Goal: Task Accomplishment & Management: Use online tool/utility

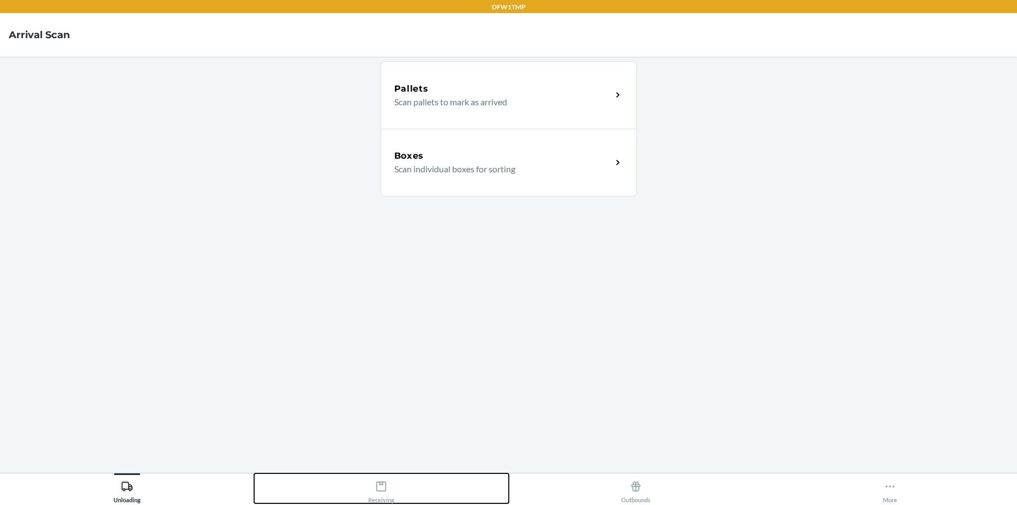
click at [377, 490] on icon at bounding box center [381, 487] width 10 height 10
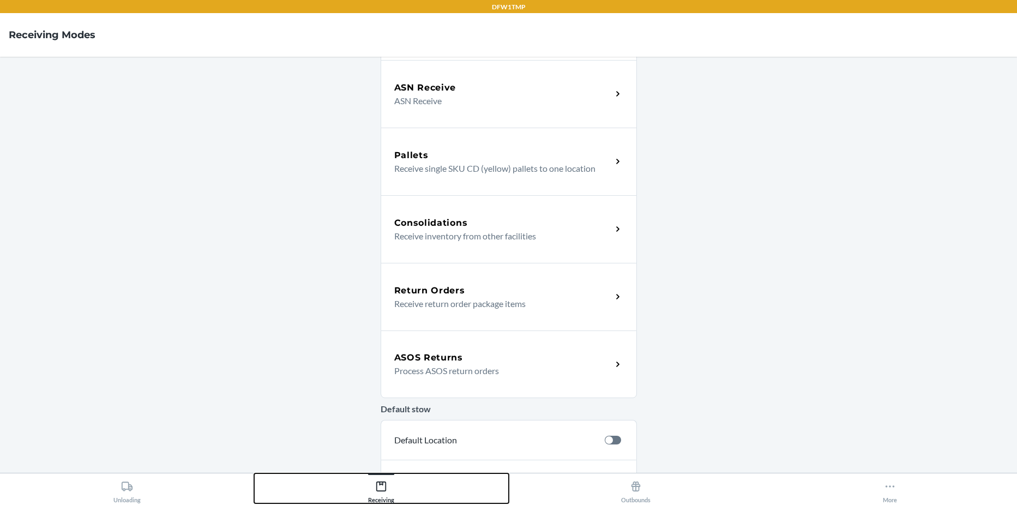
scroll to position [255, 0]
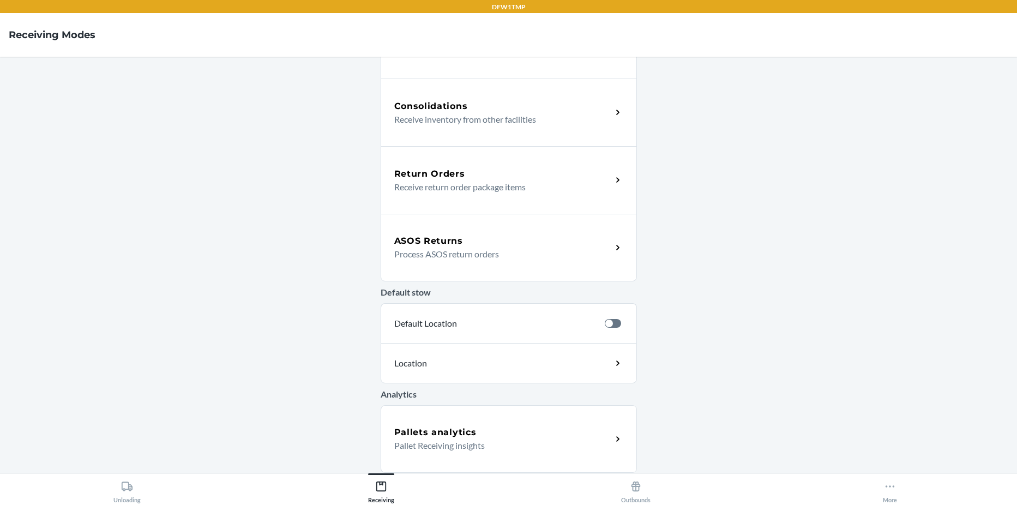
click at [512, 249] on p "Process ASOS return orders" at bounding box center [498, 254] width 209 height 13
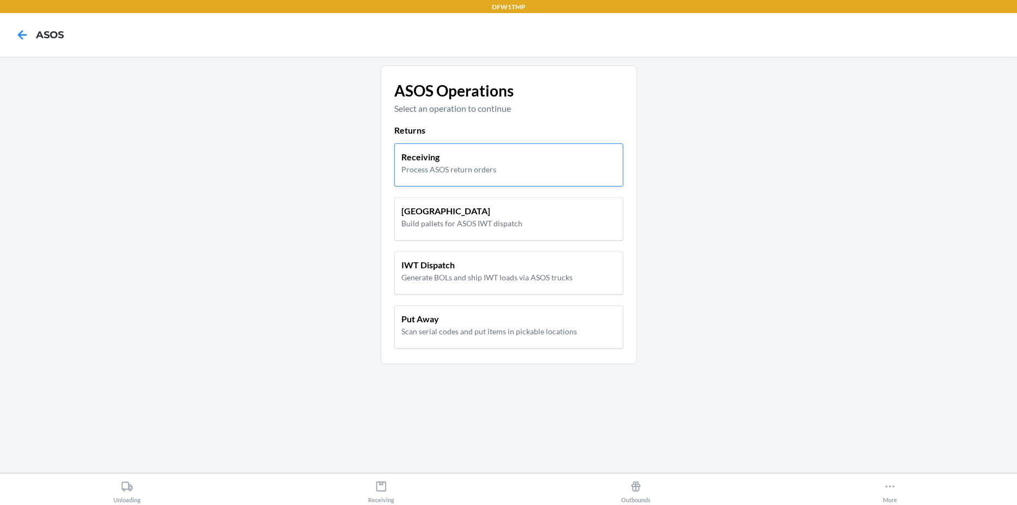
click at [518, 164] on div "Receiving Process ASOS return orders" at bounding box center [508, 163] width 215 height 25
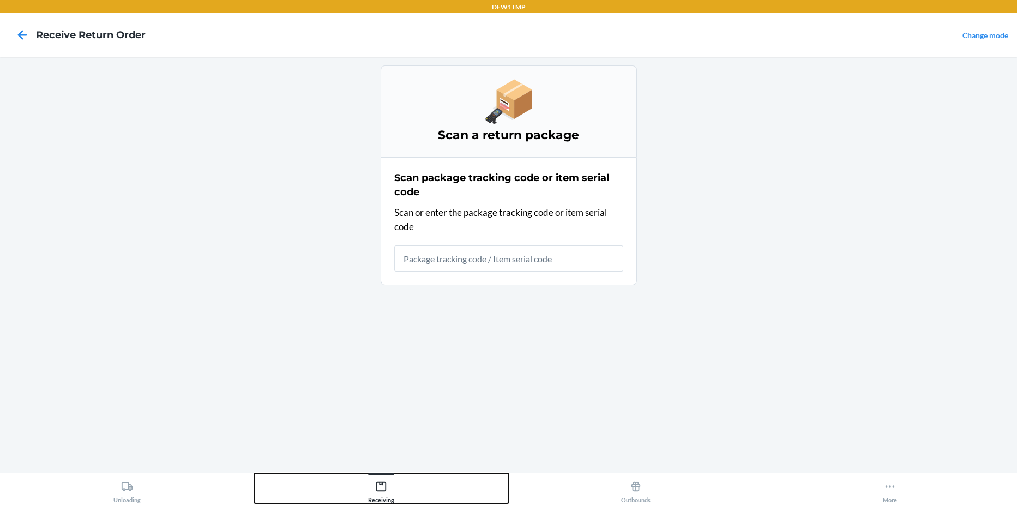
click at [374, 481] on div "Receiving" at bounding box center [381, 489] width 26 height 27
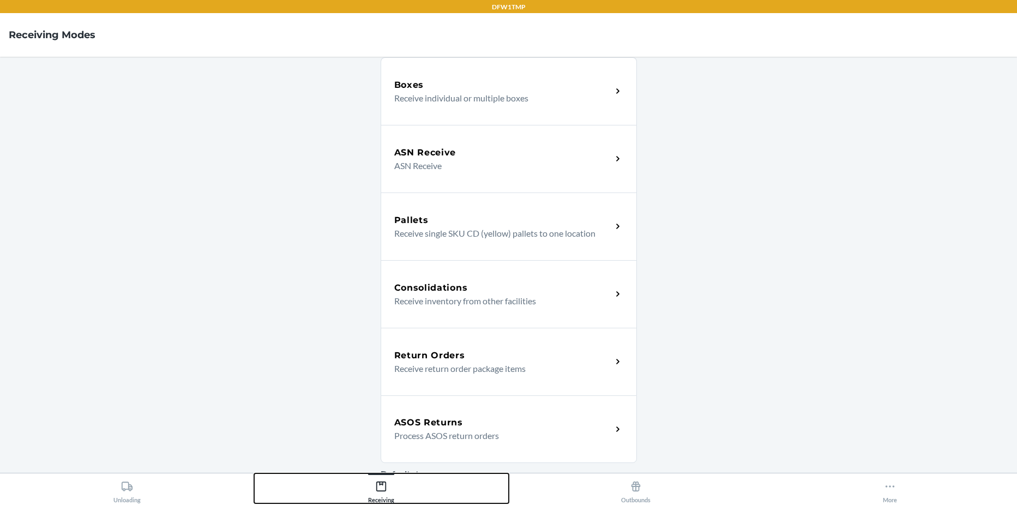
scroll to position [255, 0]
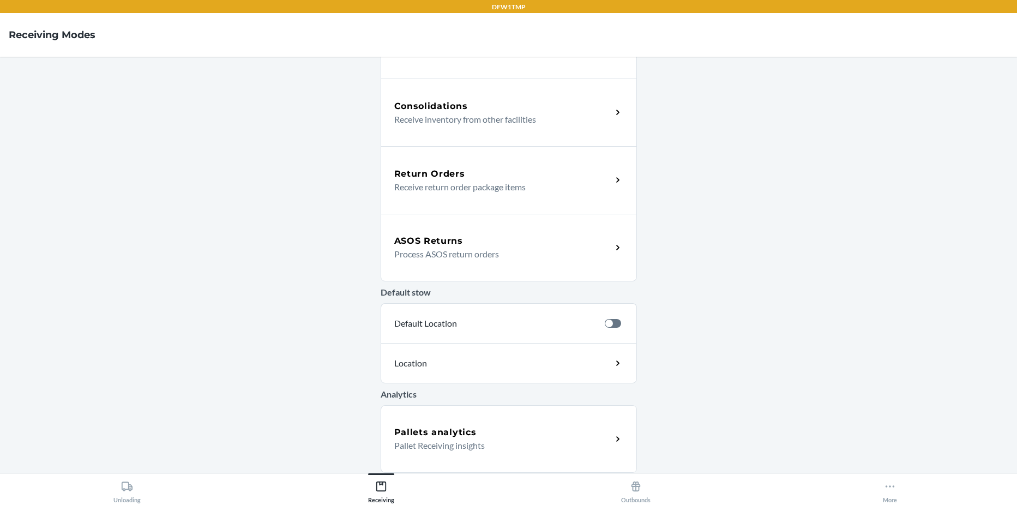
click at [543, 239] on div "ASOS Returns" at bounding box center [503, 241] width 218 height 13
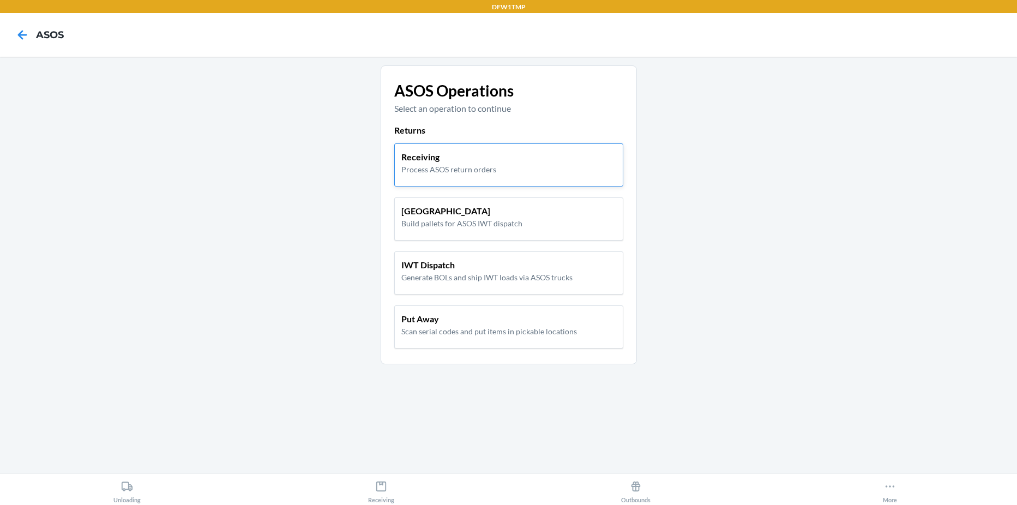
click at [565, 160] on div "Receiving Process ASOS return orders" at bounding box center [508, 163] width 215 height 25
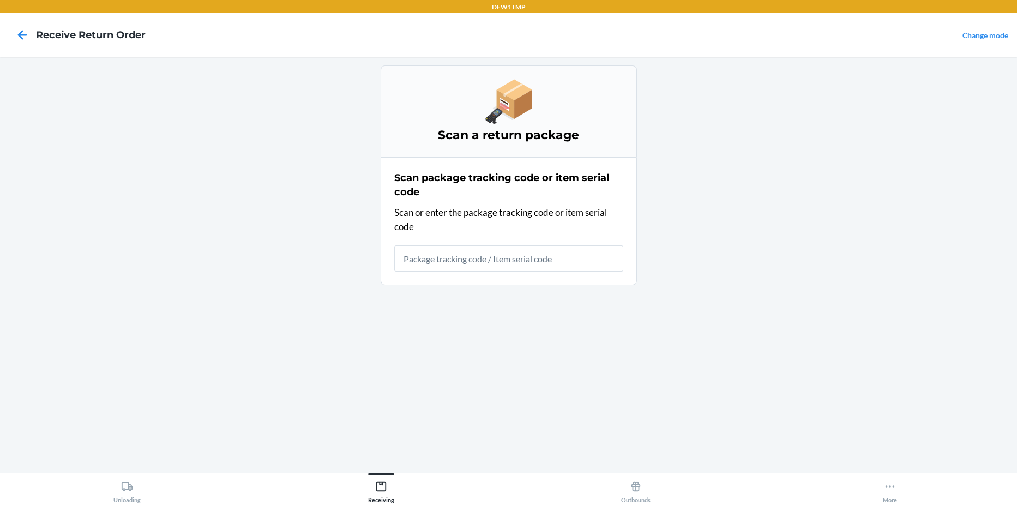
click at [452, 266] on input "text" at bounding box center [508, 258] width 229 height 26
click at [451, 260] on input "text" at bounding box center [508, 258] width 229 height 26
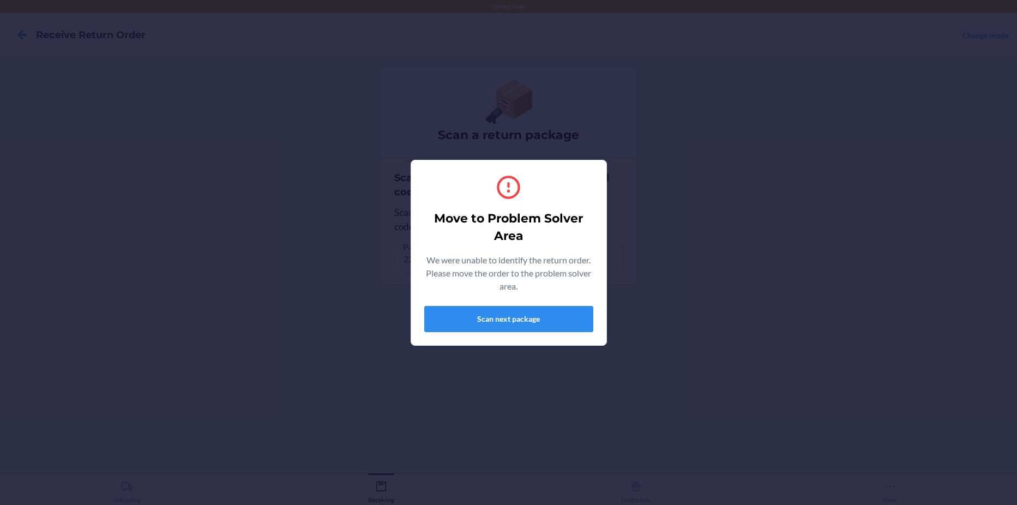
click at [551, 169] on div "Move to Problem Solver Area We were unable to identify the return order. Please…" at bounding box center [508, 252] width 169 height 167
click at [567, 318] on button "Scan next package" at bounding box center [508, 319] width 169 height 26
drag, startPoint x: 494, startPoint y: 306, endPoint x: 494, endPoint y: 318, distance: 12.0
click at [494, 315] on button "Scan next package" at bounding box center [508, 319] width 169 height 26
click at [482, 317] on button "Scan next package" at bounding box center [508, 319] width 169 height 26
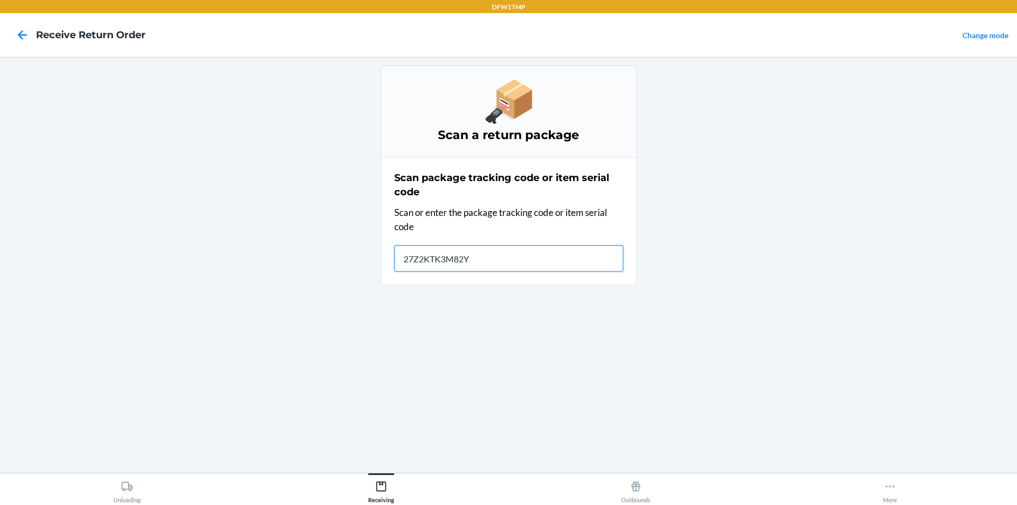
type input "27Z2KTK3M82YL"
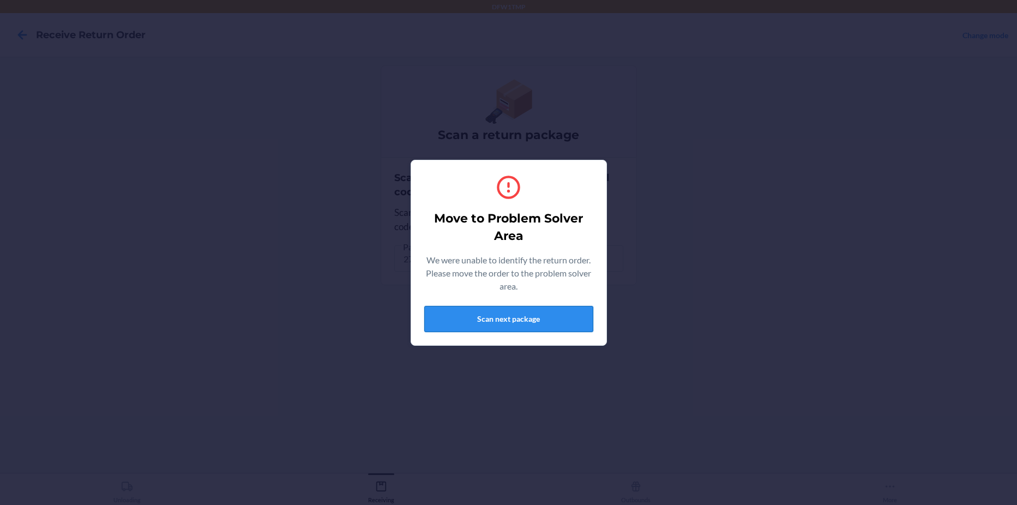
click at [558, 314] on button "Scan next package" at bounding box center [508, 319] width 169 height 26
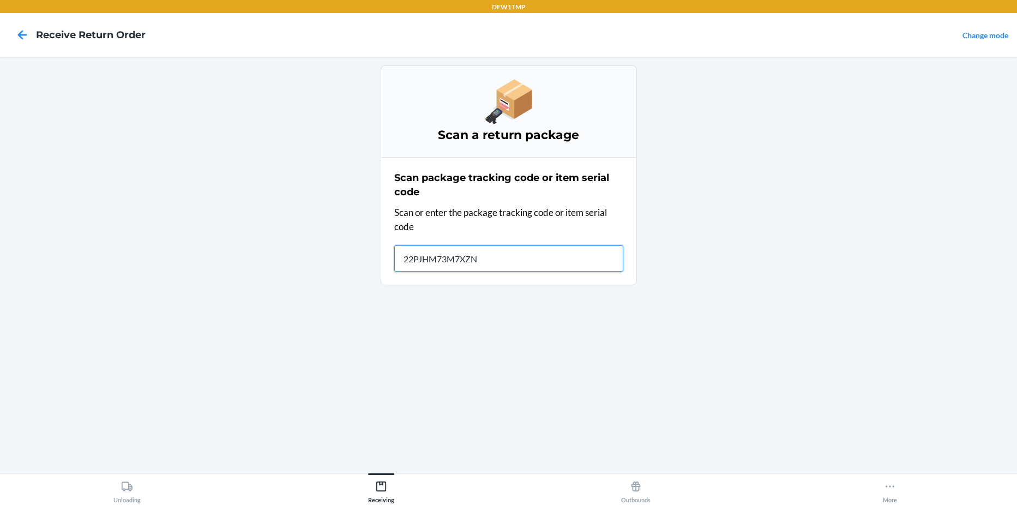
type input "22PJHM73M7XZN4"
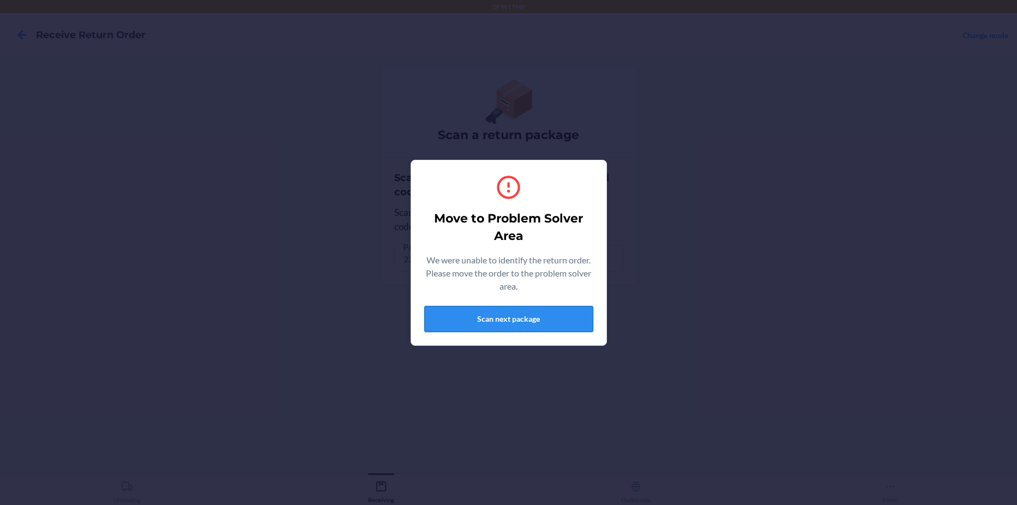
click at [494, 321] on button "Scan next package" at bounding box center [508, 319] width 169 height 26
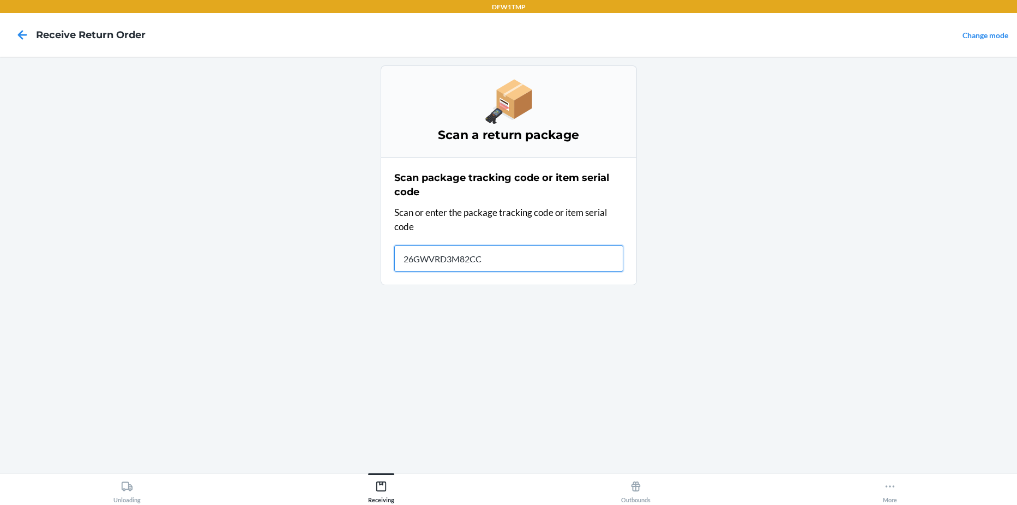
type input "26GWVRD3M82CCE"
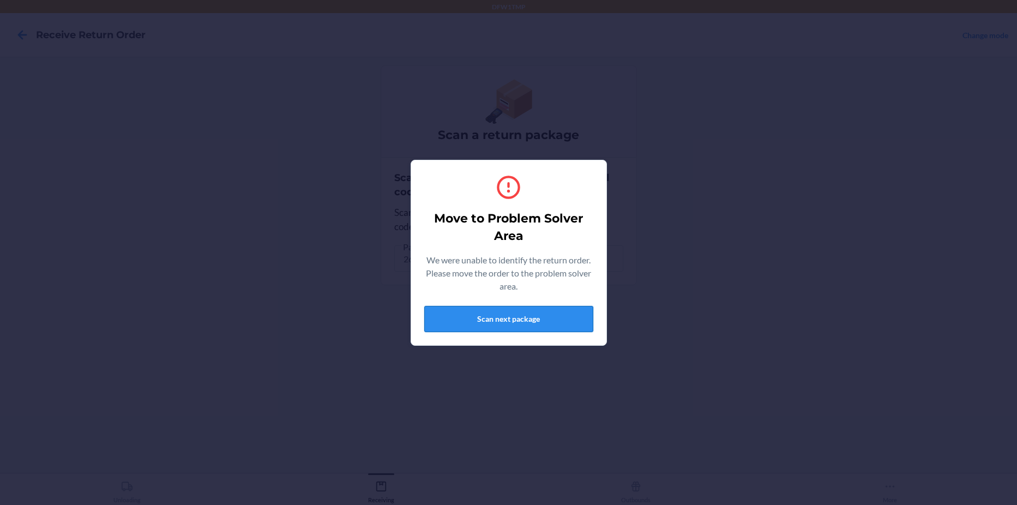
click at [525, 320] on button "Scan next package" at bounding box center [508, 319] width 169 height 26
click at [555, 368] on div "Move to Problem Solver Area We were unable to identify the return order. Please…" at bounding box center [508, 252] width 1017 height 505
click at [551, 314] on button "Scan next package" at bounding box center [508, 319] width 169 height 26
drag, startPoint x: 548, startPoint y: 314, endPoint x: 550, endPoint y: 337, distance: 23.1
click at [548, 316] on button "Scan next package" at bounding box center [508, 319] width 169 height 26
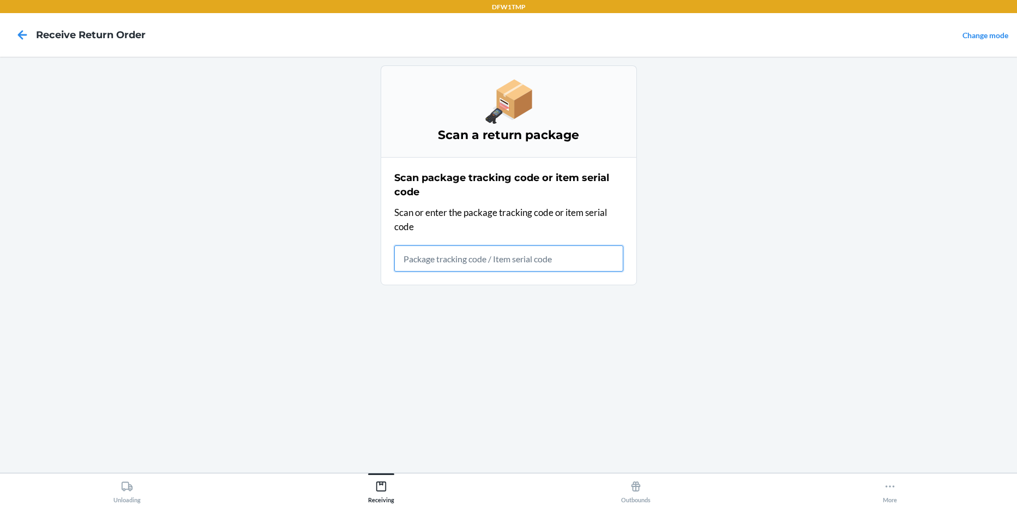
click at [494, 257] on input "text" at bounding box center [508, 258] width 229 height 26
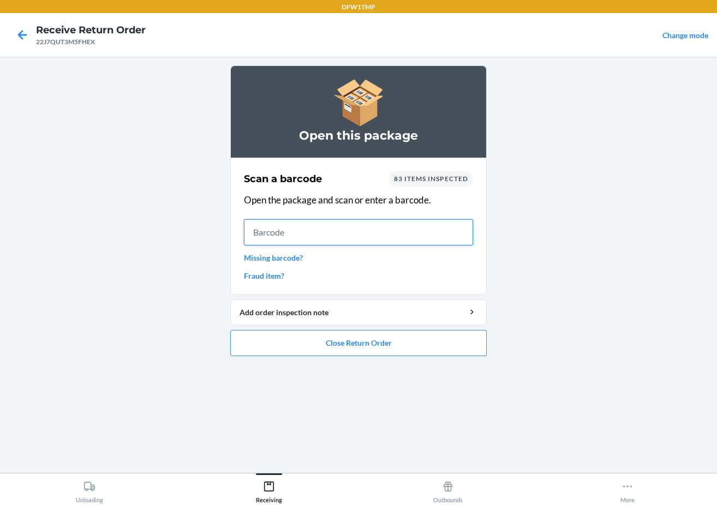
click at [265, 225] on input "text" at bounding box center [358, 232] width 229 height 26
